Goal: Task Accomplishment & Management: Use online tool/utility

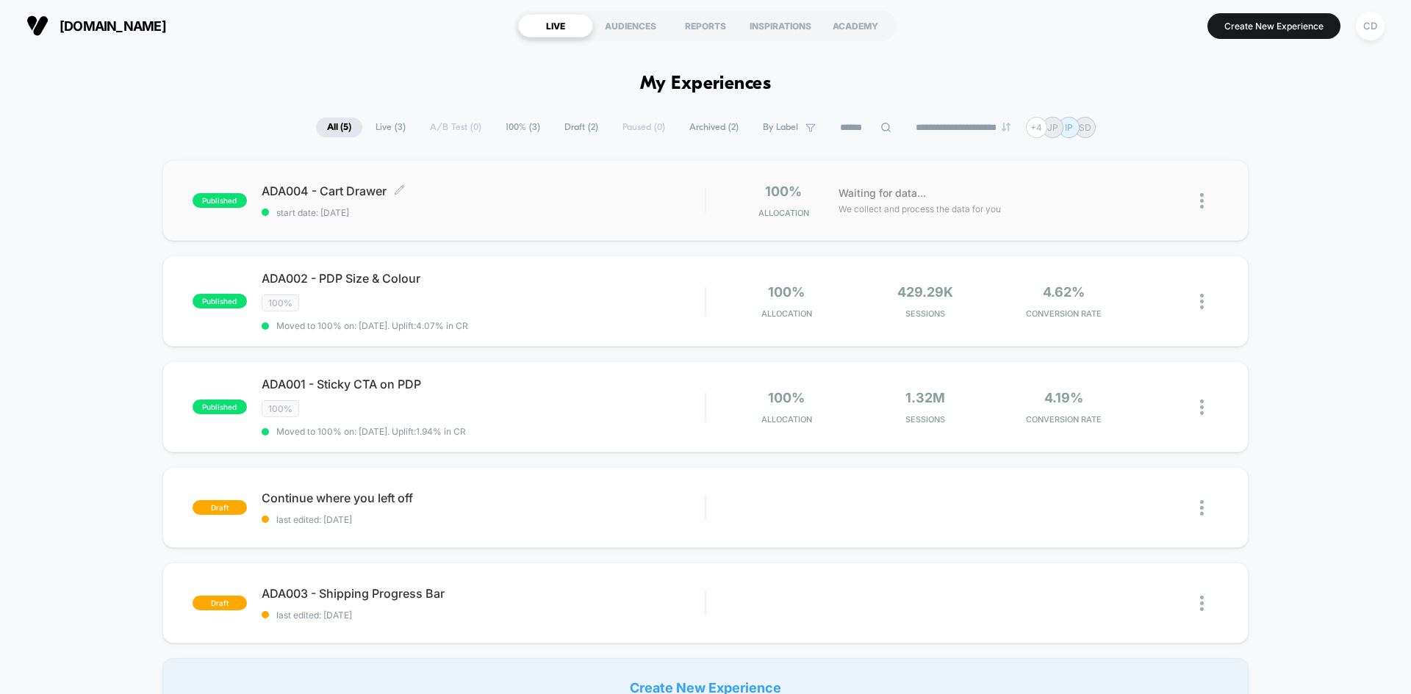
click at [494, 205] on div "ADA004 - Cart Drawer Click to edit experience details Click to edit experience …" at bounding box center [483, 201] width 443 height 35
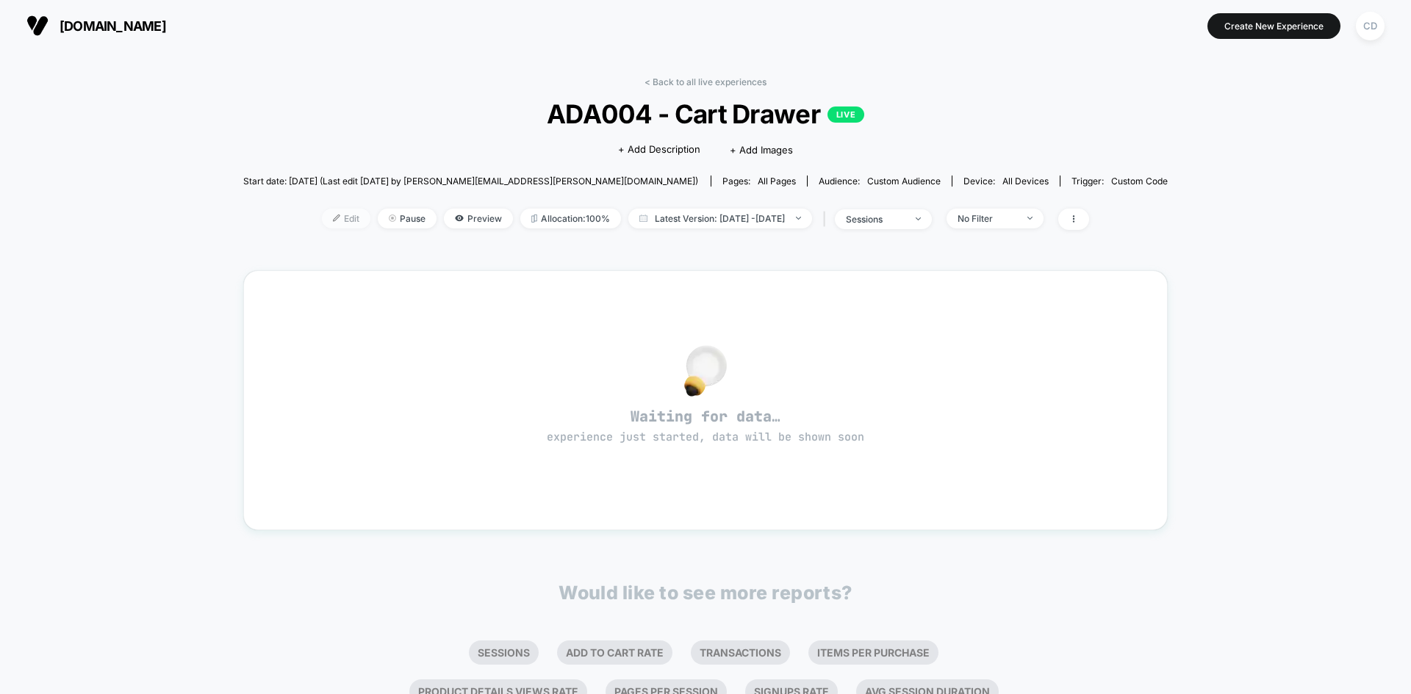
click at [322, 223] on span "Edit" at bounding box center [346, 219] width 48 height 20
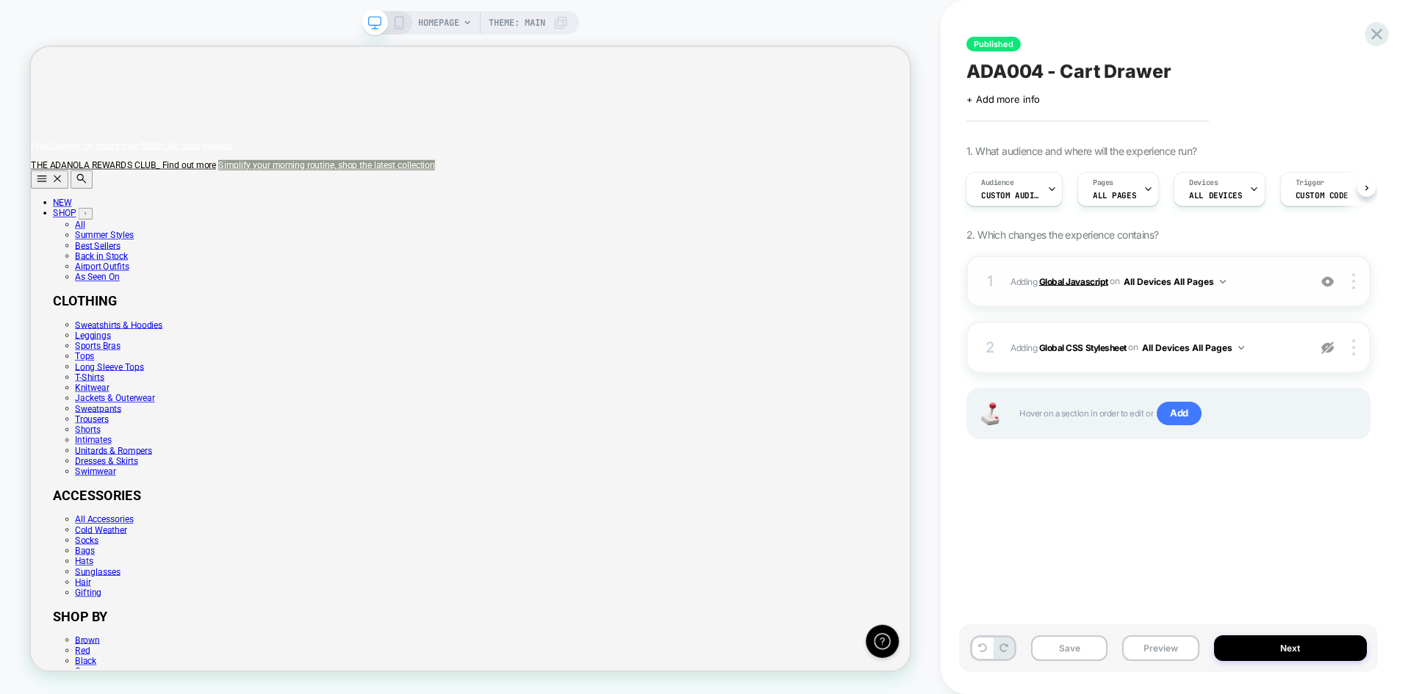
scroll to position [0, 1172]
click at [1059, 279] on b "Global Javascript" at bounding box center [1073, 281] width 69 height 11
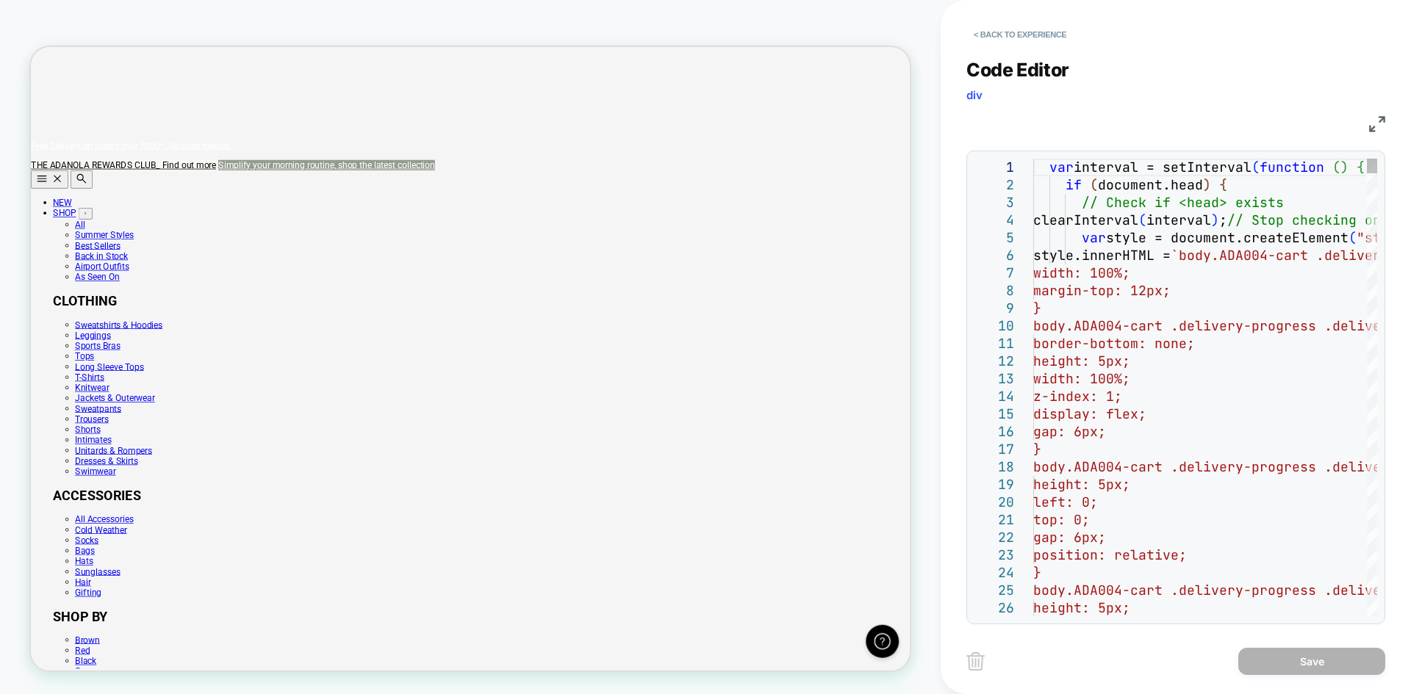
scroll to position [0, 0]
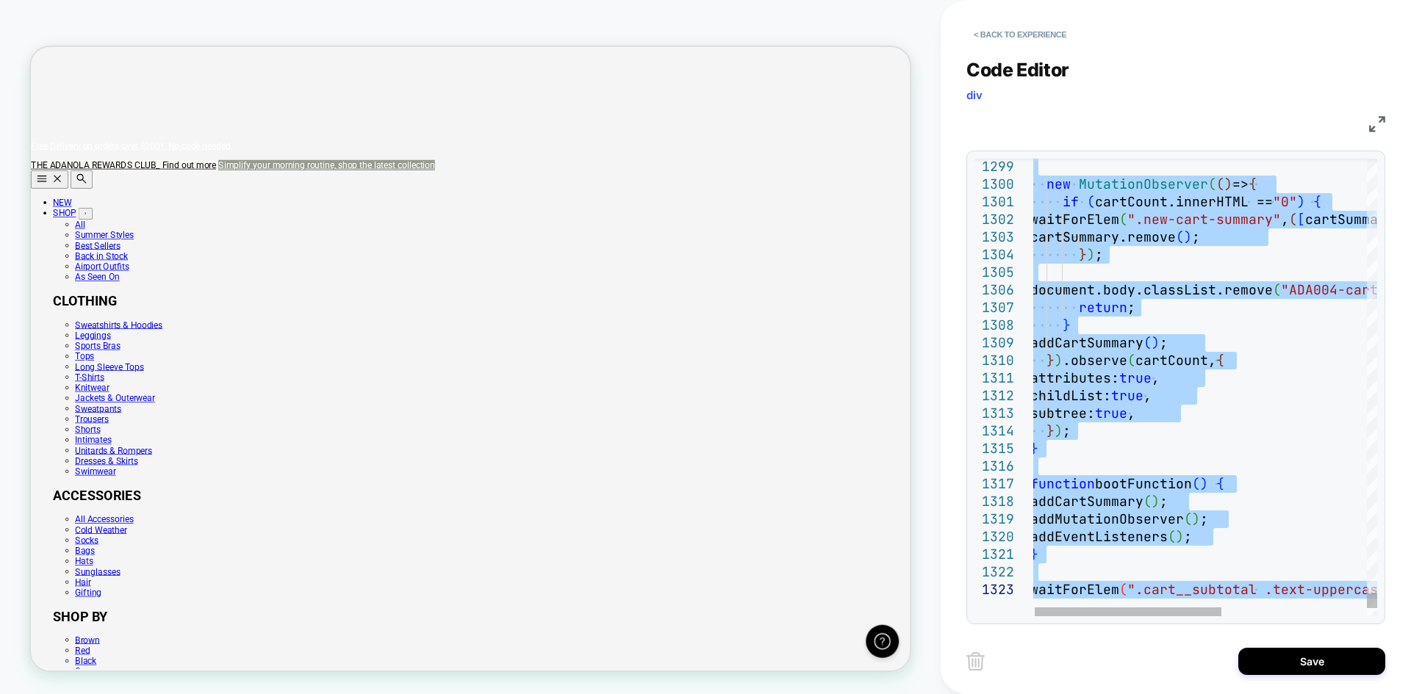
scroll to position [0, 1172]
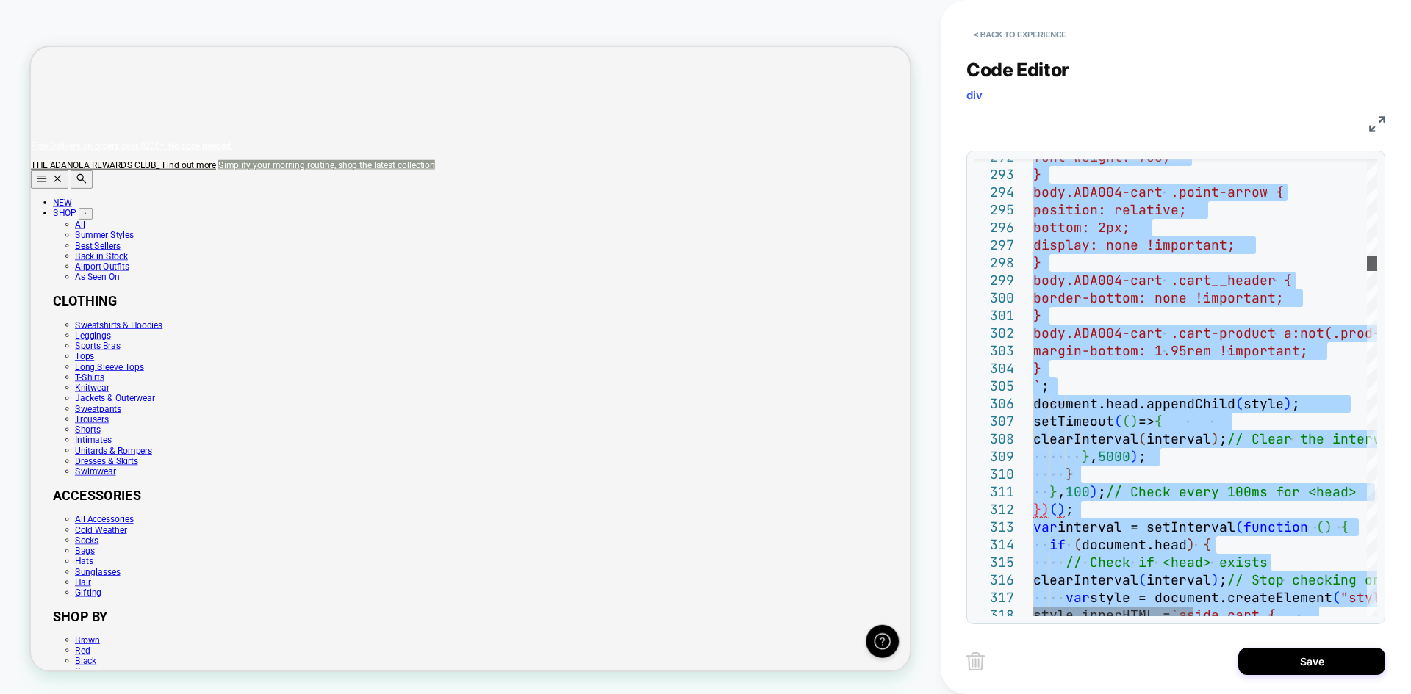
scroll to position [0, 45]
click at [1377, 265] on div at bounding box center [1372, 263] width 10 height 15
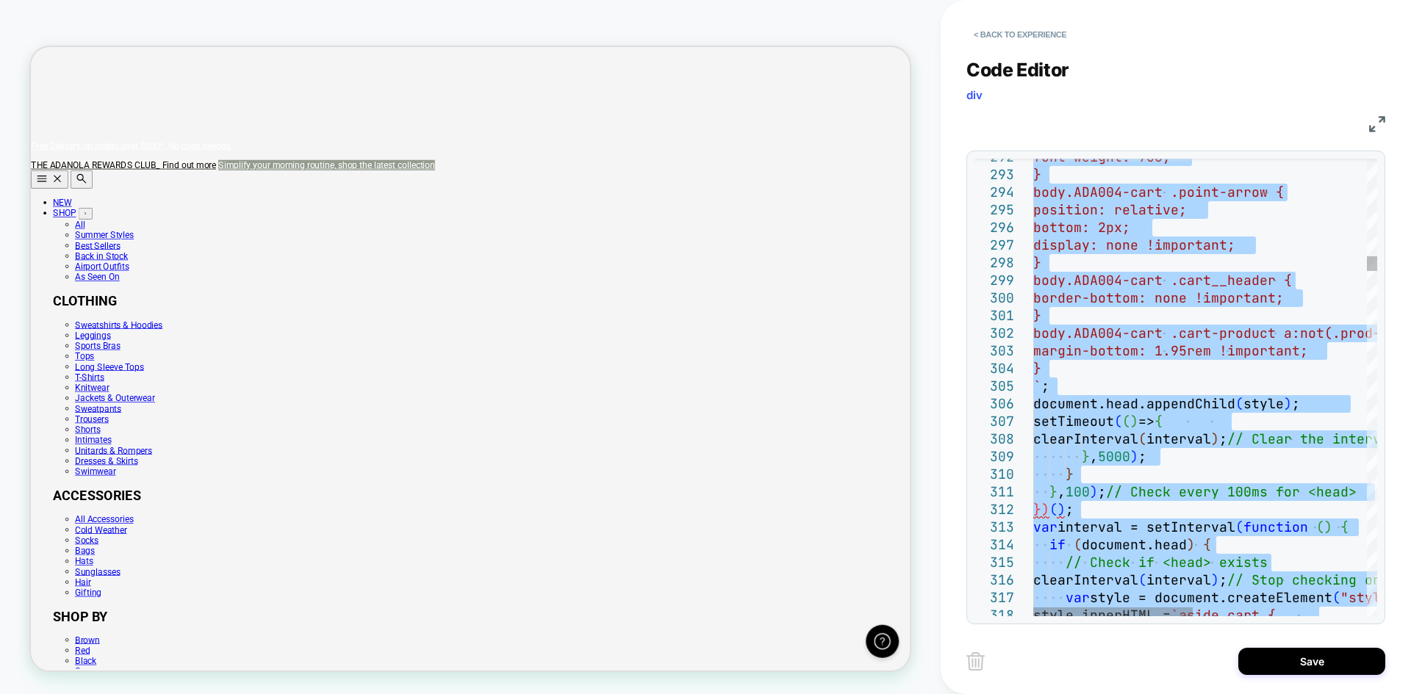
type textarea "**********"
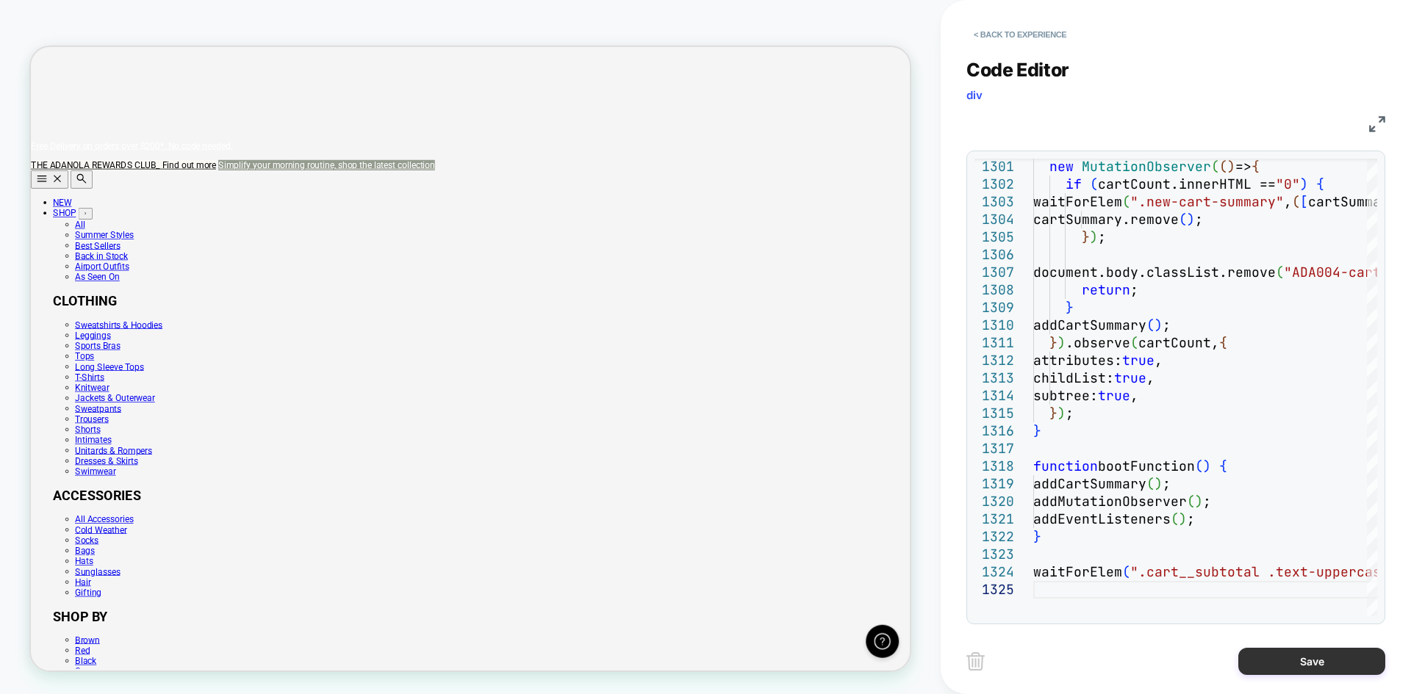
click at [1302, 669] on button "Save" at bounding box center [1311, 661] width 147 height 27
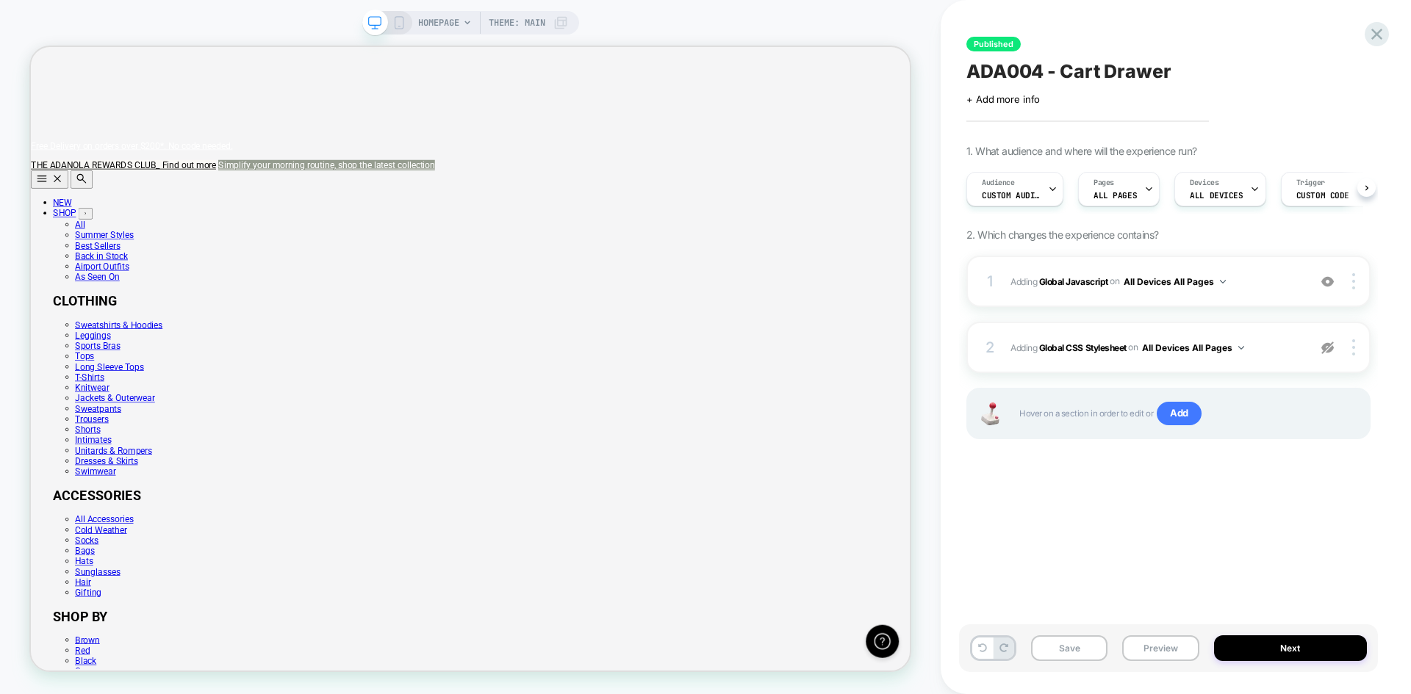
scroll to position [0, 1]
click at [1086, 644] on button "Save" at bounding box center [1069, 649] width 76 height 26
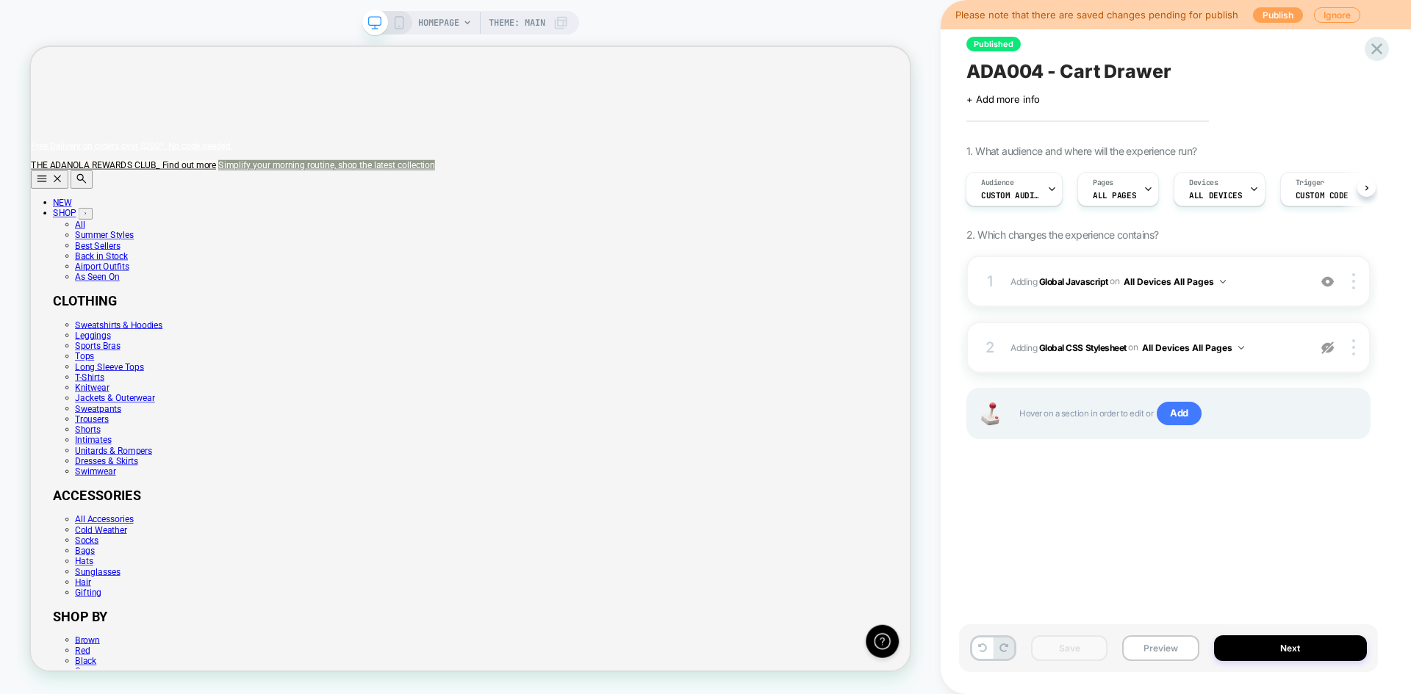
click at [1265, 15] on button "Publish" at bounding box center [1278, 14] width 50 height 15
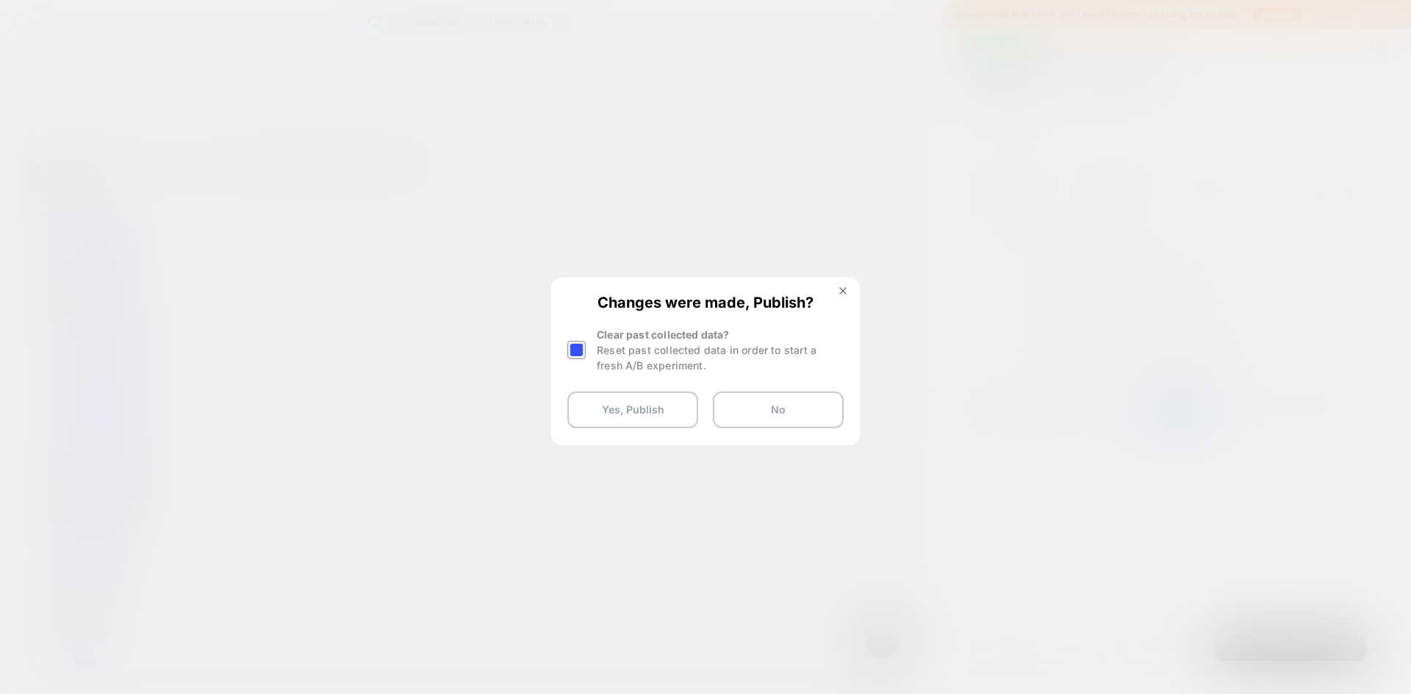
scroll to position [0, 10]
click at [580, 341] on div at bounding box center [576, 350] width 18 height 18
click at [628, 402] on button "Yes, Publish" at bounding box center [632, 410] width 131 height 37
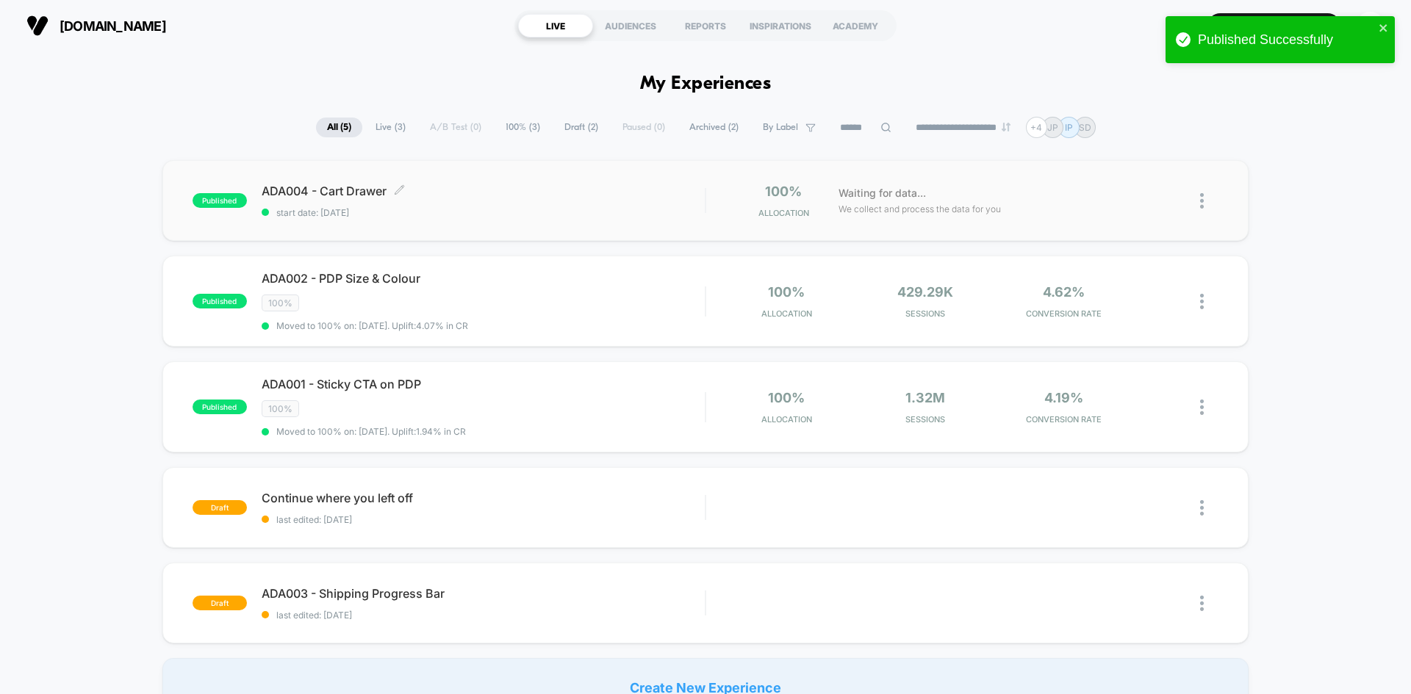
click at [636, 204] on div "ADA004 - Cart Drawer Click to edit experience details Click to edit experience …" at bounding box center [483, 201] width 443 height 35
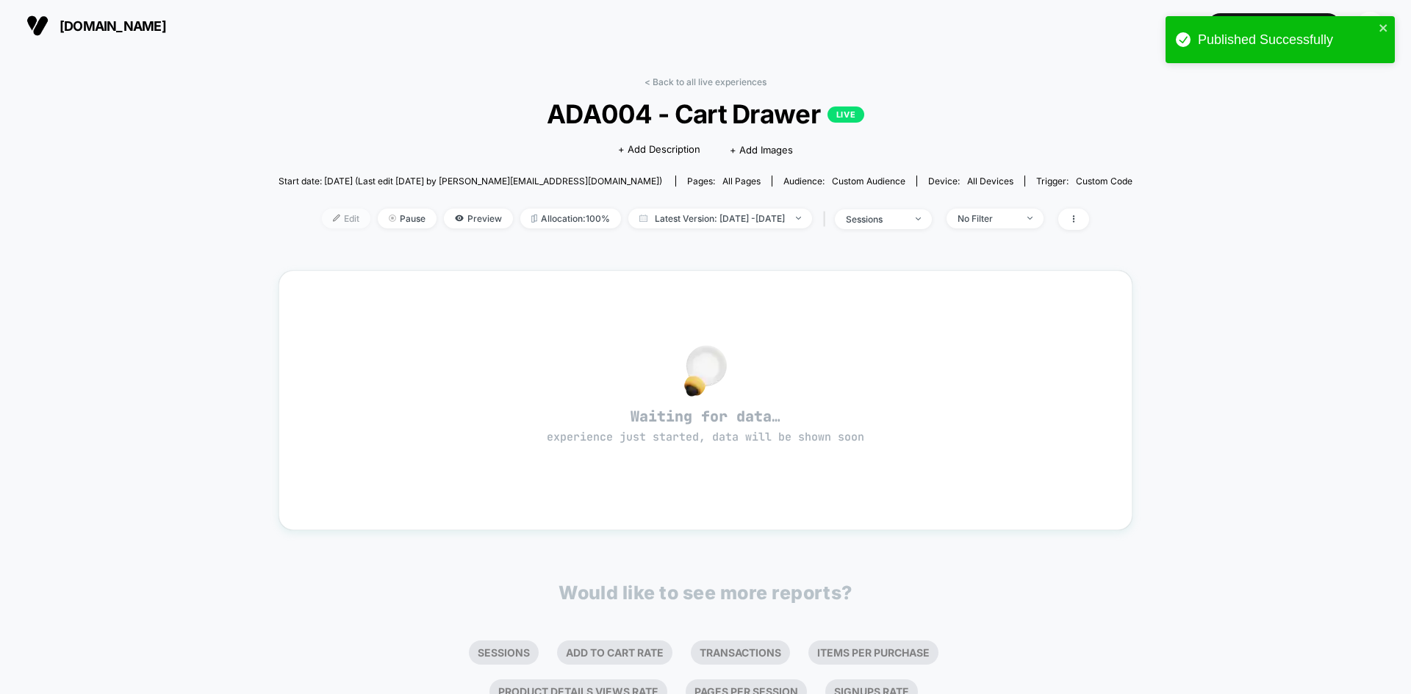
click at [335, 217] on span "Edit" at bounding box center [346, 219] width 48 height 20
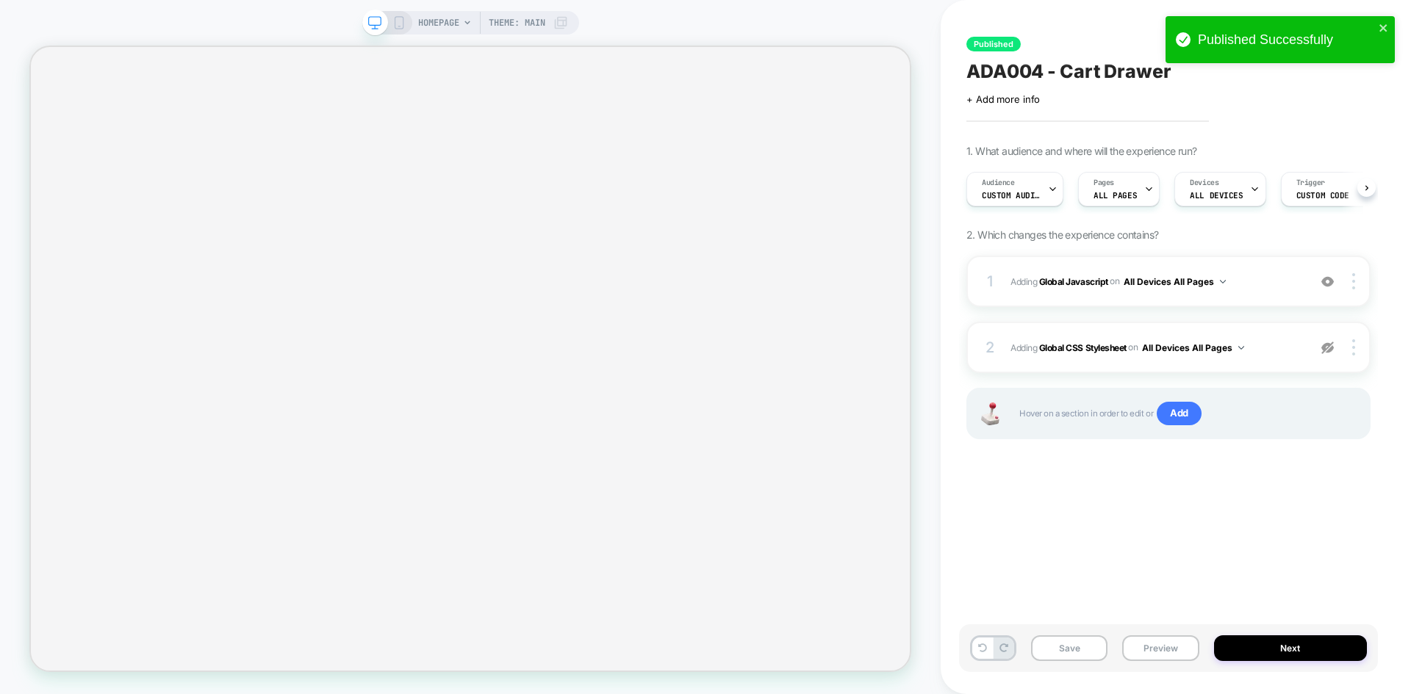
scroll to position [0, 1]
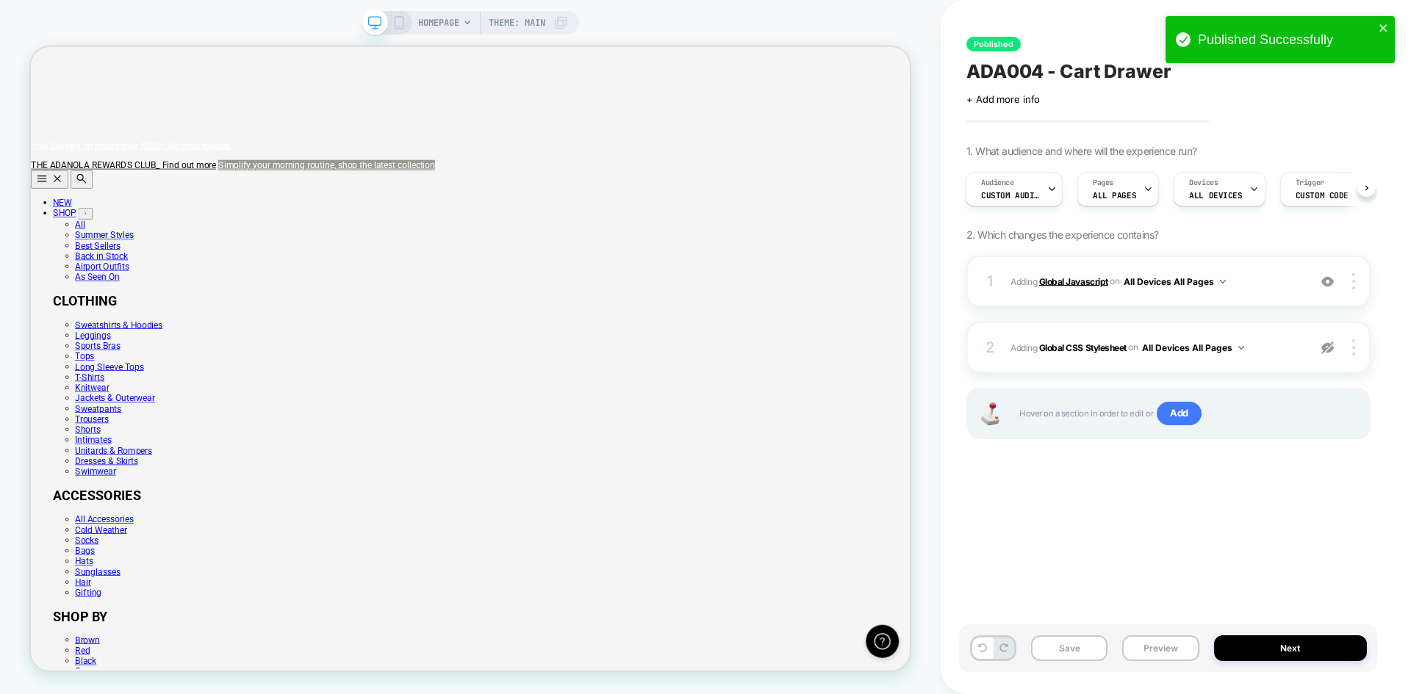
click at [1088, 279] on b "Global Javascript" at bounding box center [1073, 281] width 69 height 11
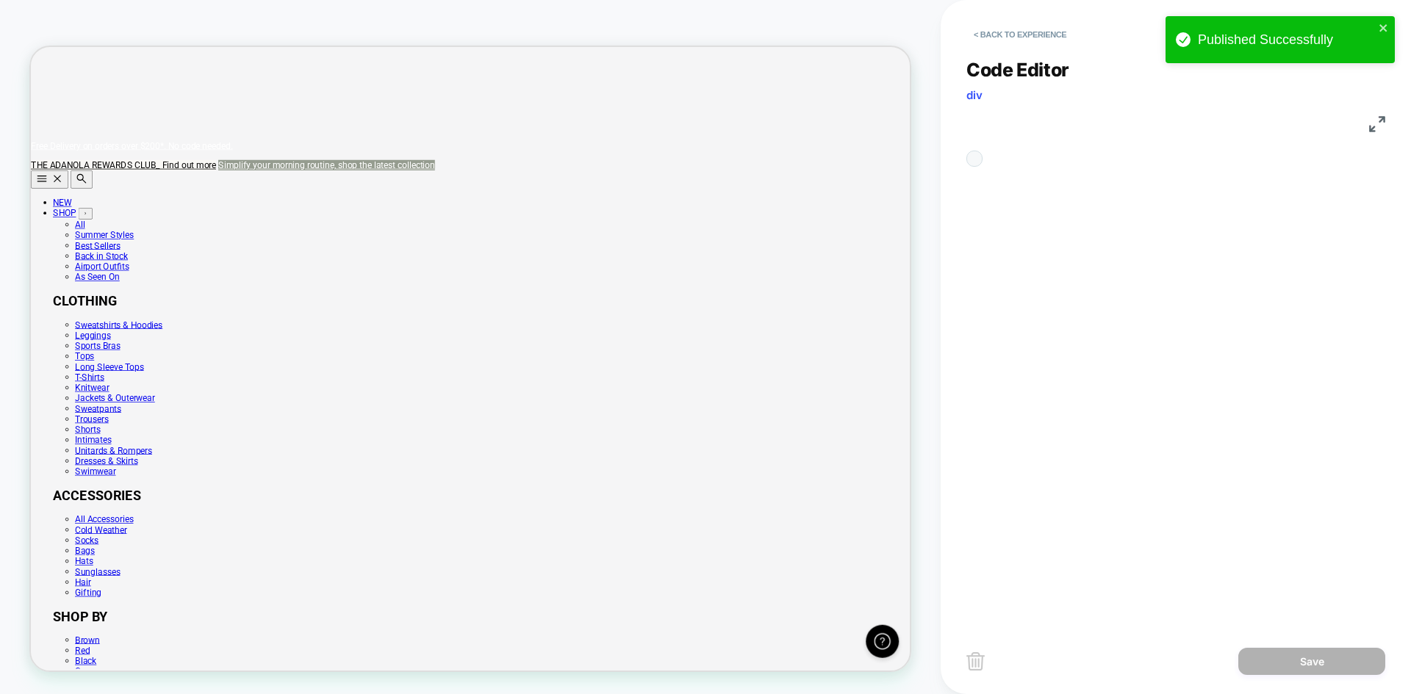
scroll to position [0, 0]
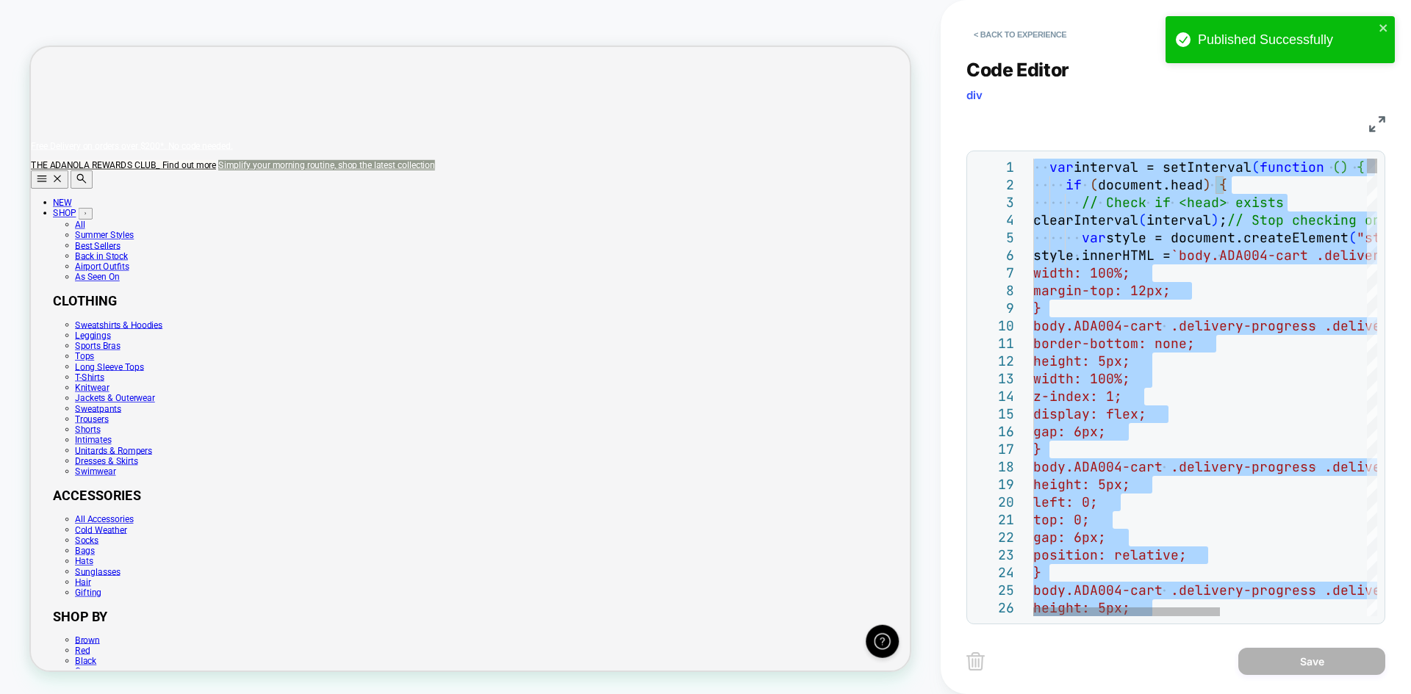
type textarea "**********"
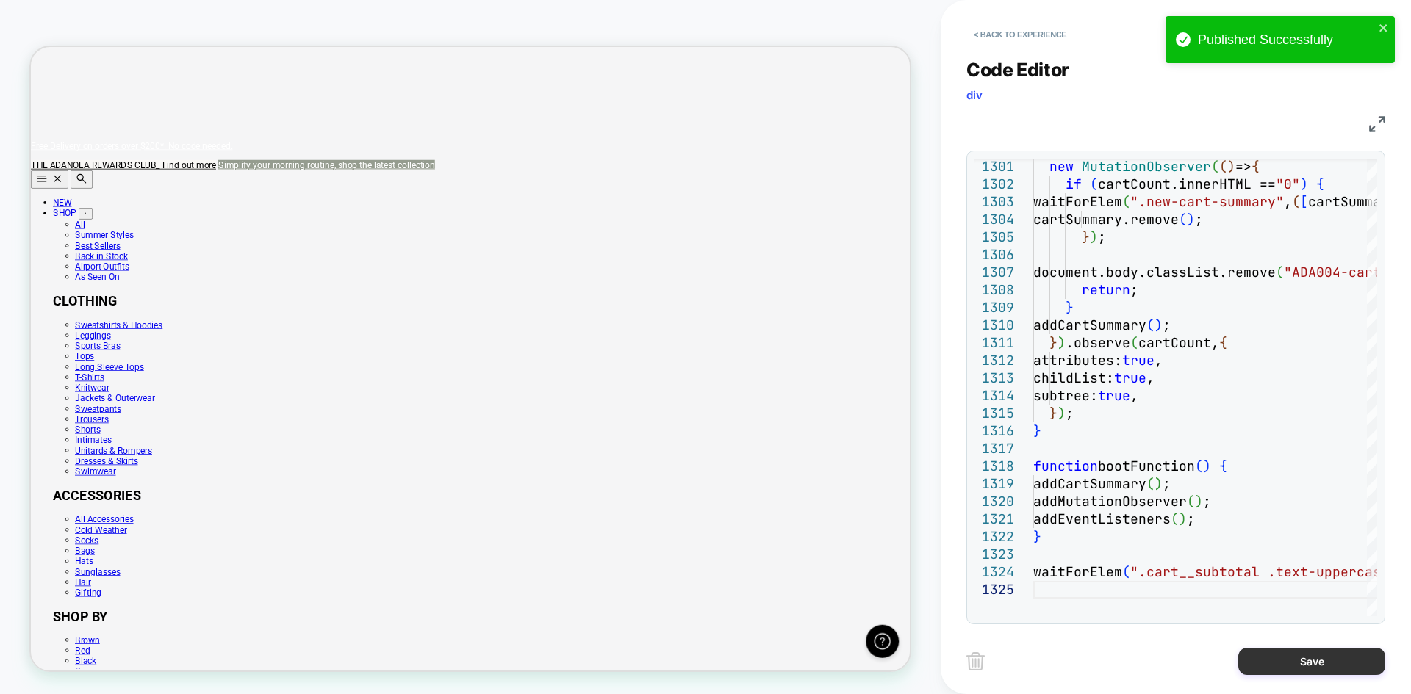
click at [1292, 658] on button "Save" at bounding box center [1311, 661] width 147 height 27
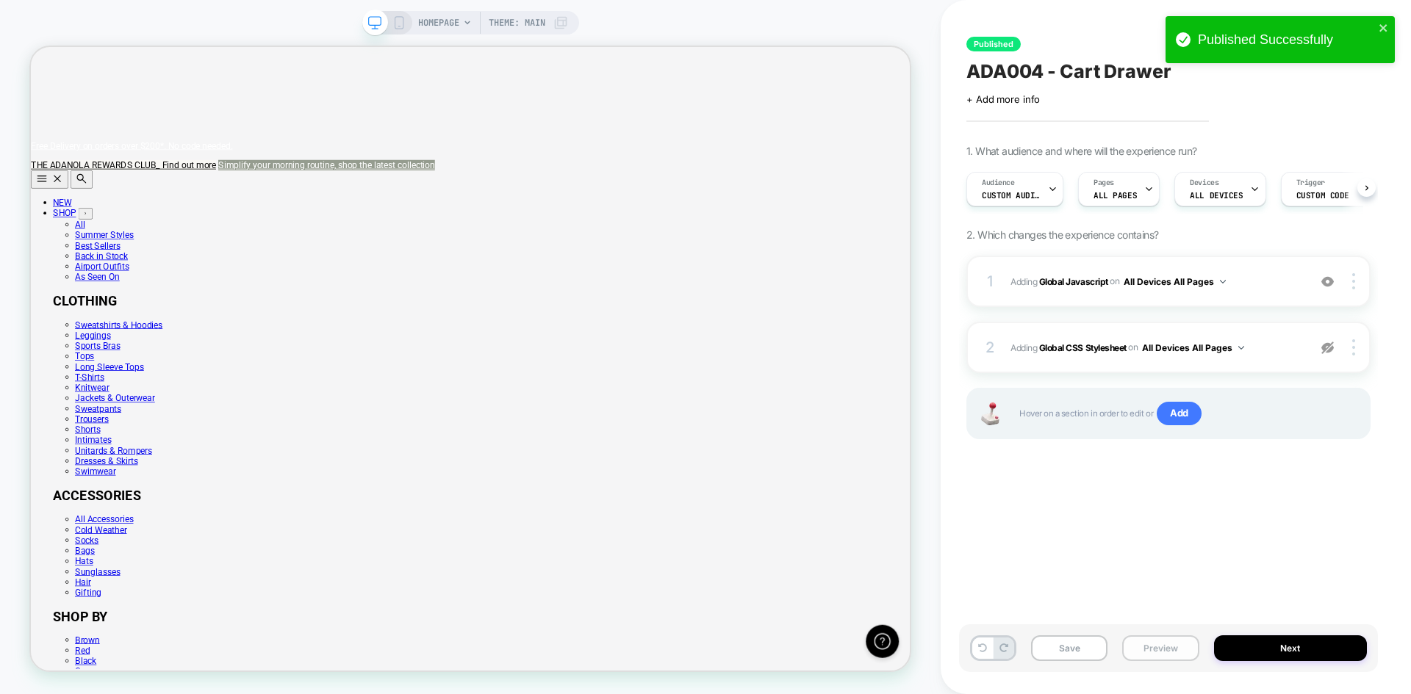
scroll to position [0, 1]
click at [1088, 658] on button "Save" at bounding box center [1069, 649] width 76 height 26
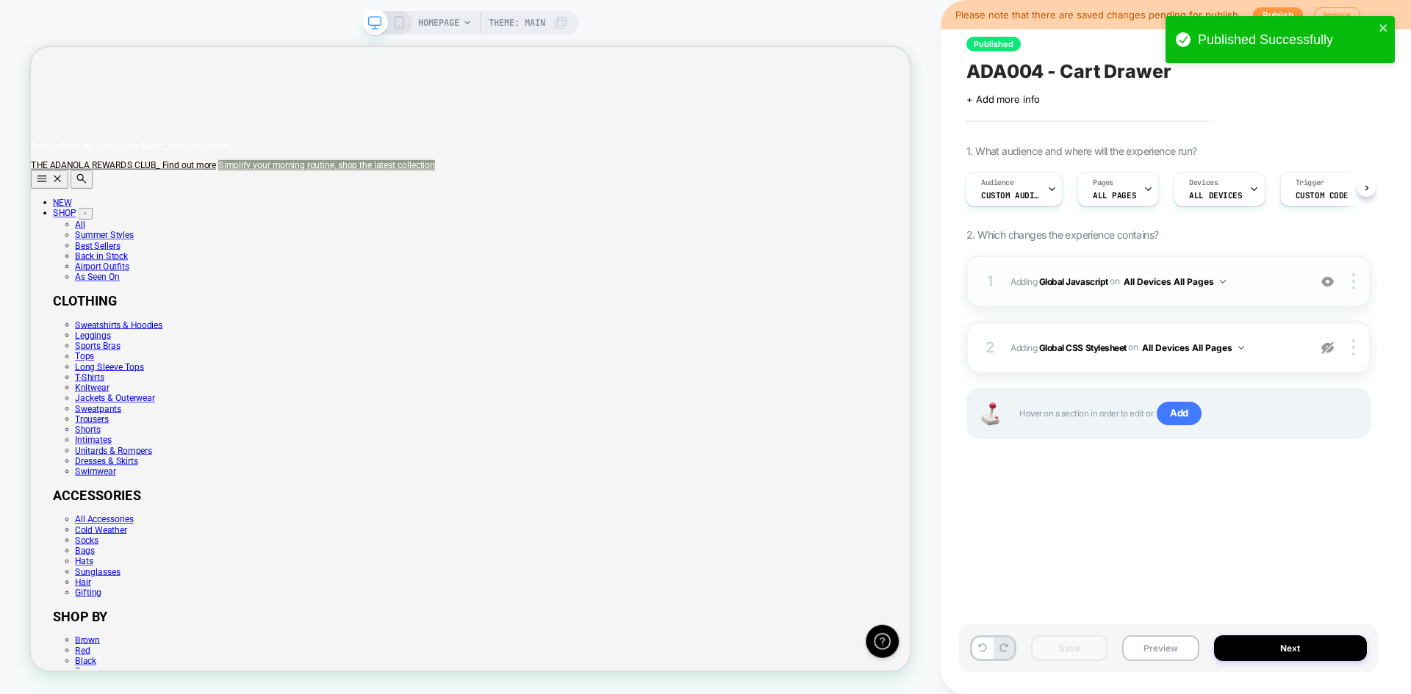
scroll to position [0, 1172]
click at [1265, 8] on button "Publish" at bounding box center [1278, 14] width 50 height 15
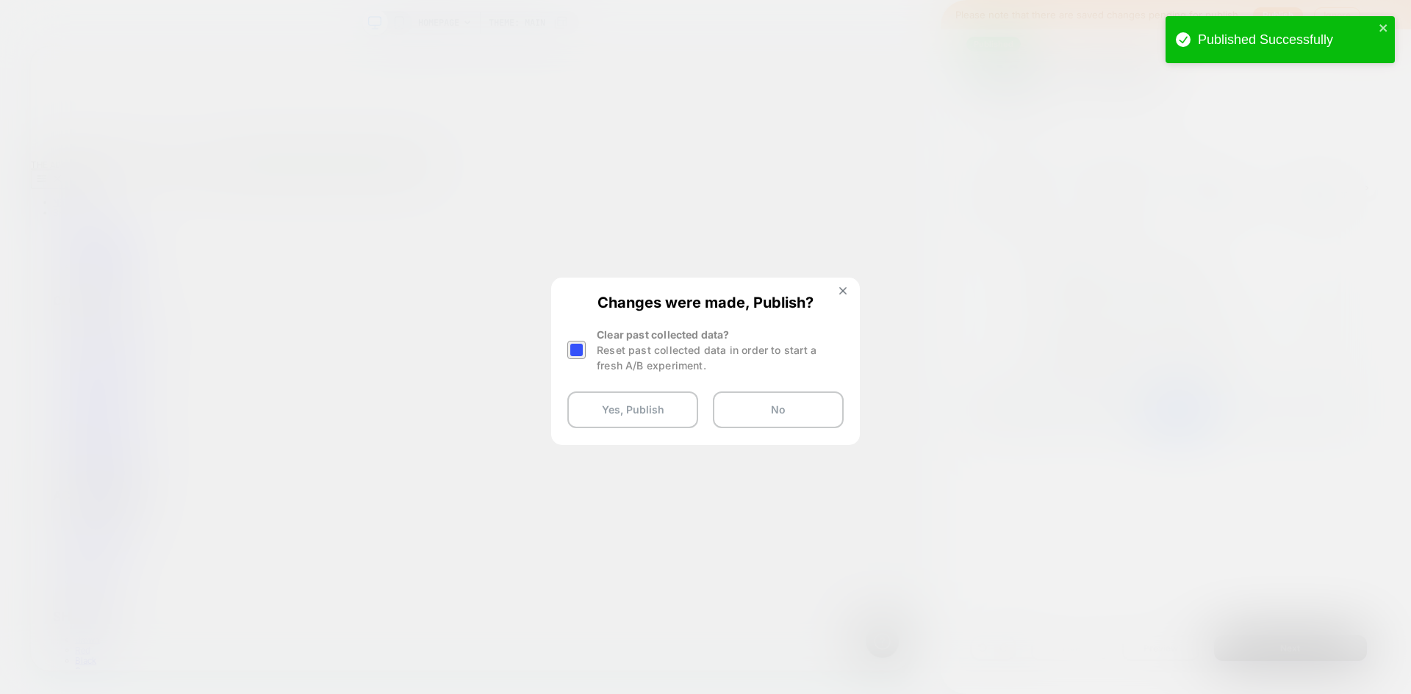
scroll to position [0, 0]
click at [577, 345] on div at bounding box center [576, 350] width 18 height 18
click at [615, 406] on button "Yes, Publish" at bounding box center [632, 410] width 131 height 37
